Goal: Find specific page/section: Find specific page/section

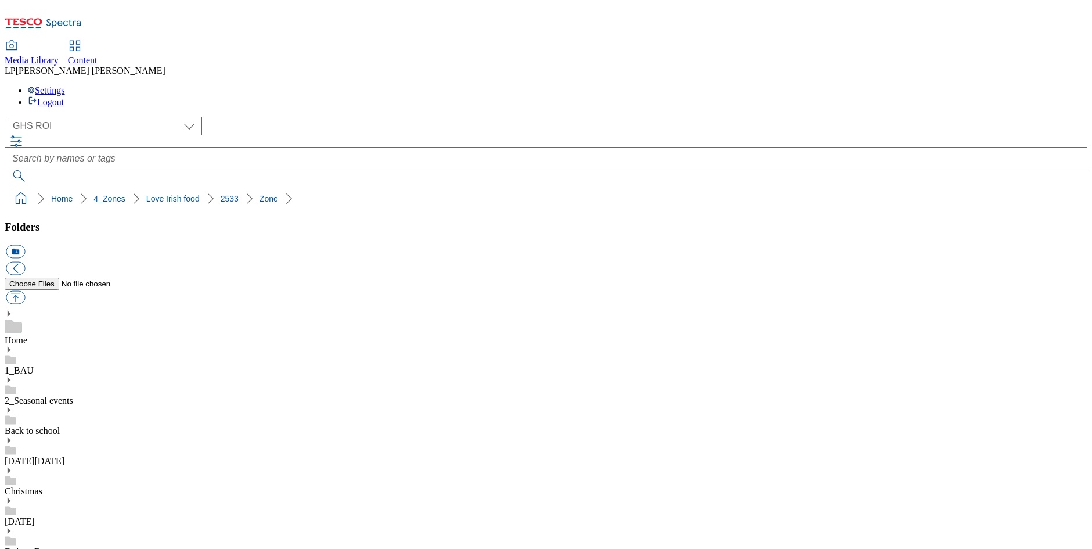
select select "flare-ghs-roi"
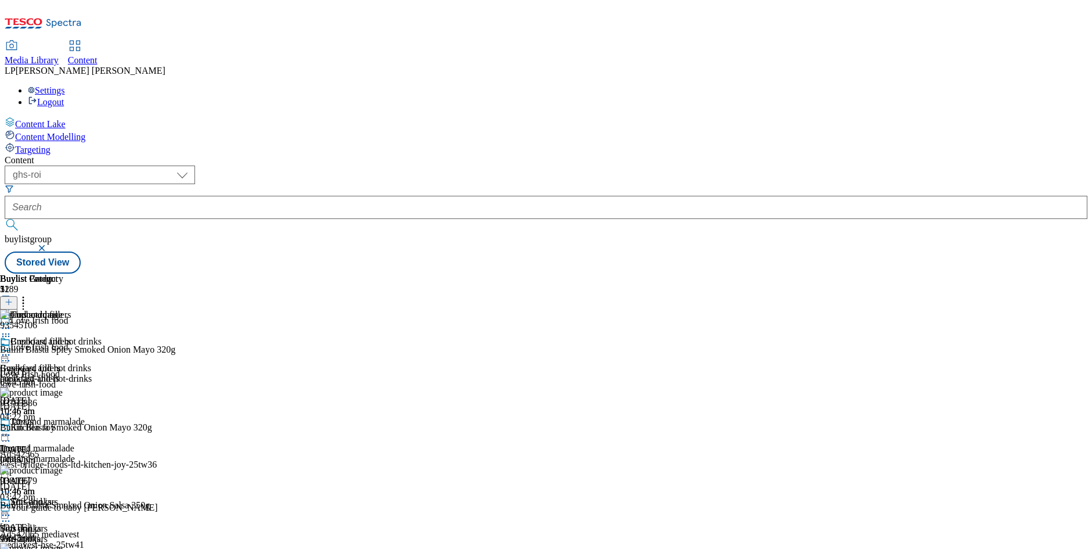
select select "ghs-roi"
click at [525, 155] on div "Content ( optional ) dotcom-cz dotcom-hu dotcom-sk fnf-[GEOGRAPHIC_DATA] ghs-ro…" at bounding box center [546, 214] width 1083 height 118
